Goal: Information Seeking & Learning: Understand process/instructions

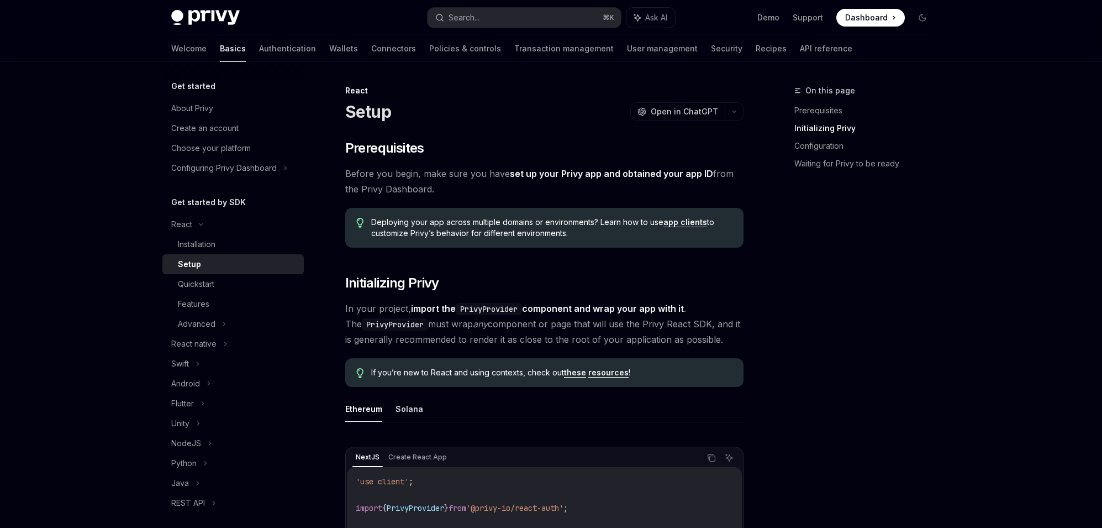
scroll to position [235, 0]
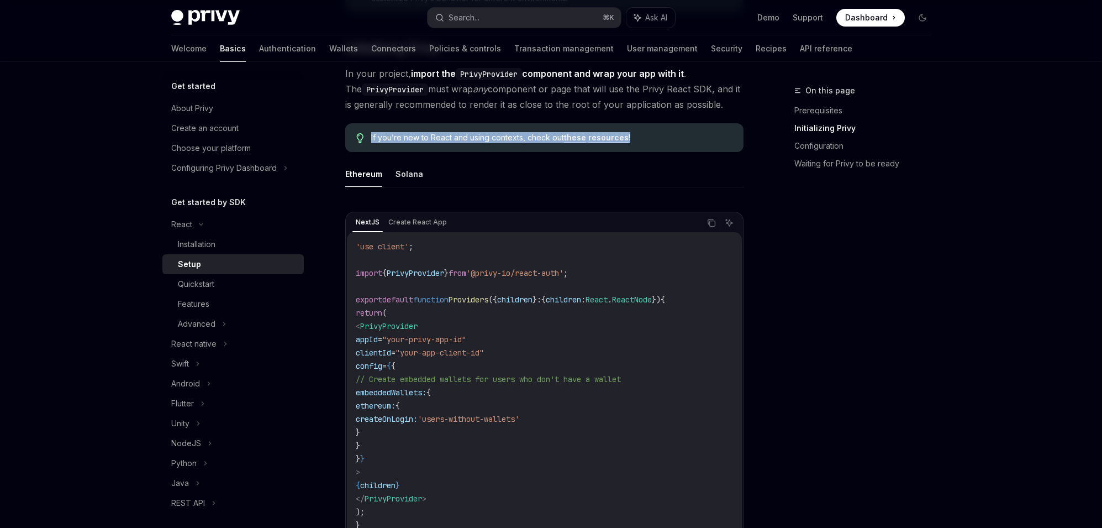
click at [534, 370] on code "'use client' ; import { PrivyProvider } from '@privy-io/react-auth' ; export de…" at bounding box center [544, 386] width 377 height 292
click at [582, 201] on div "NextJS Create React App Copy Ask AI 'use client' ; import { PrivyProvider } fro…" at bounding box center [544, 380] width 398 height 358
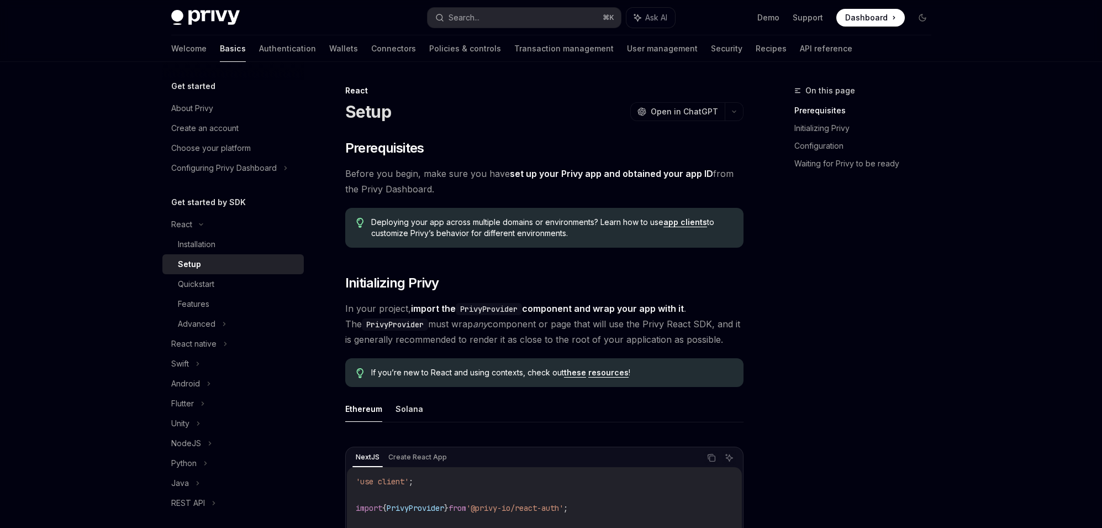
click at [530, 228] on span "Deploying your app across multiple domains or environments? Learn how to use ap…" at bounding box center [551, 228] width 361 height 22
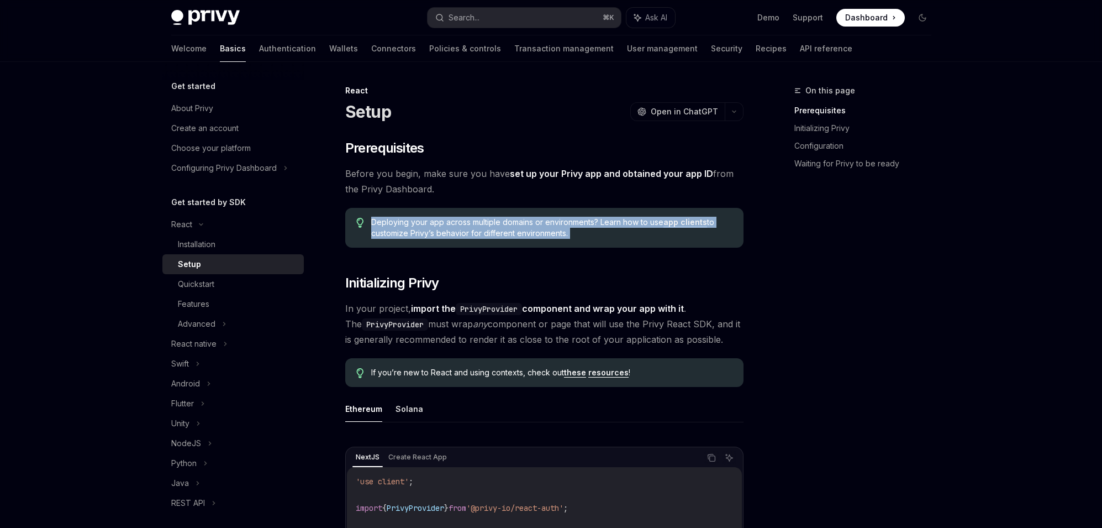
click at [530, 228] on span "Deploying your app across multiple domains or environments? Learn how to use ap…" at bounding box center [551, 228] width 361 height 22
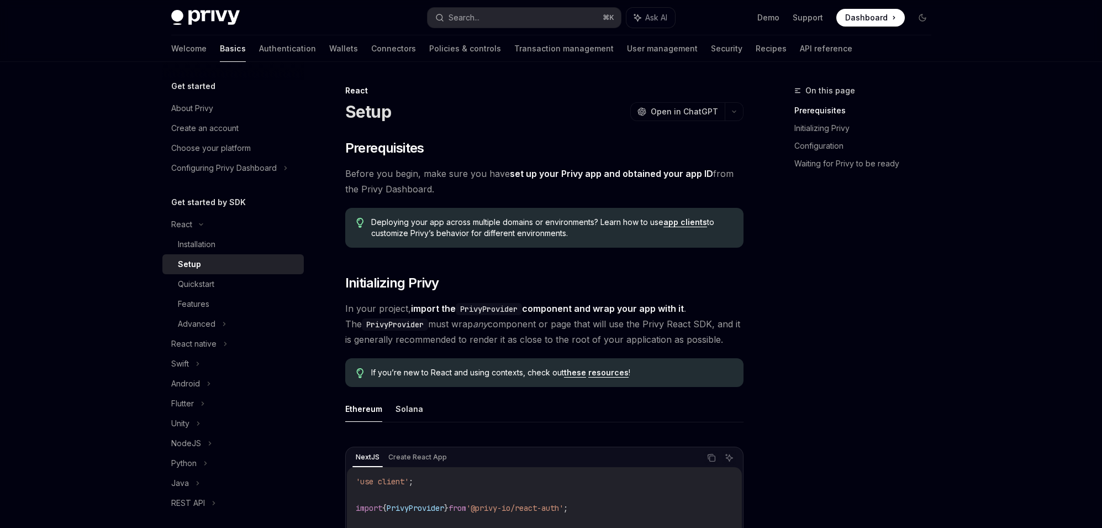
click at [445, 345] on span "In your project, import the PrivyProvider component and wrap your app with it .…" at bounding box center [544, 324] width 398 height 46
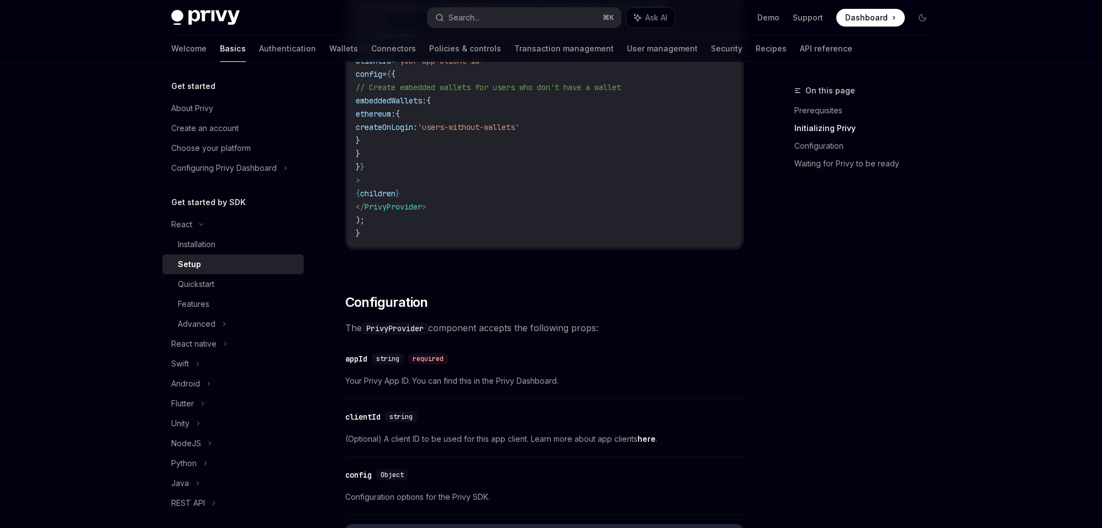
scroll to position [533, 0]
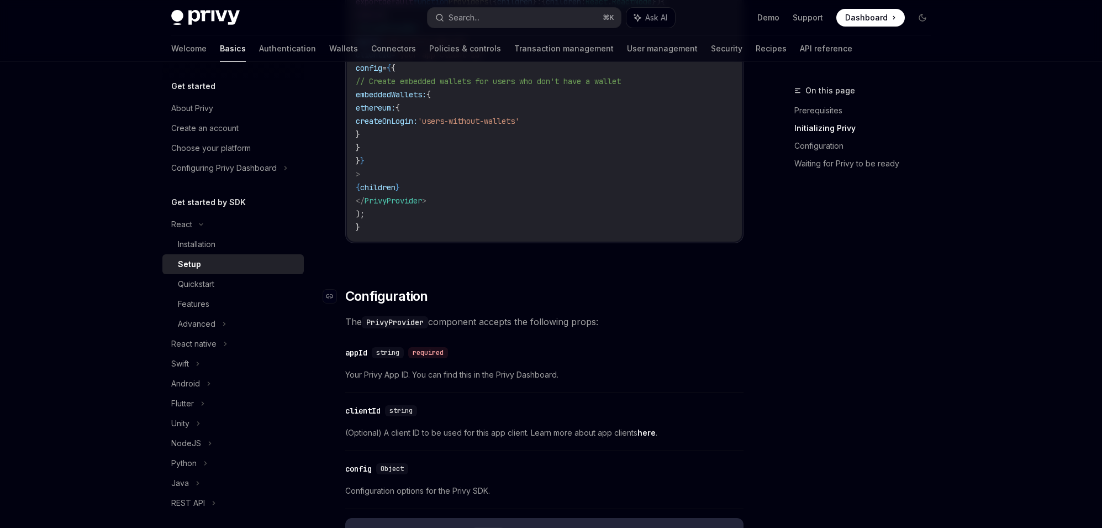
click at [490, 292] on h2 "​ Configuration" at bounding box center [544, 296] width 398 height 18
